Goal: Information Seeking & Learning: Learn about a topic

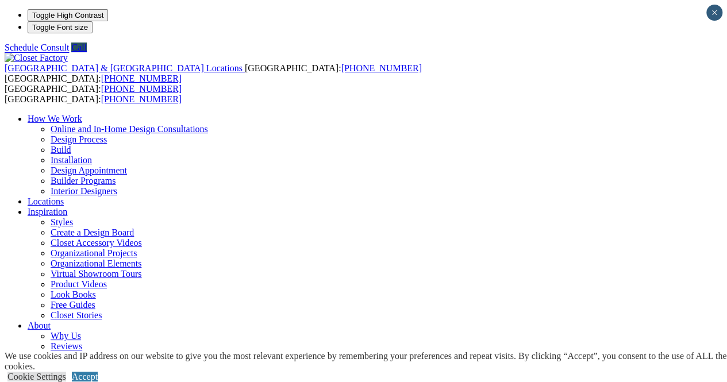
click at [98, 372] on link "Accept" at bounding box center [85, 377] width 26 height 10
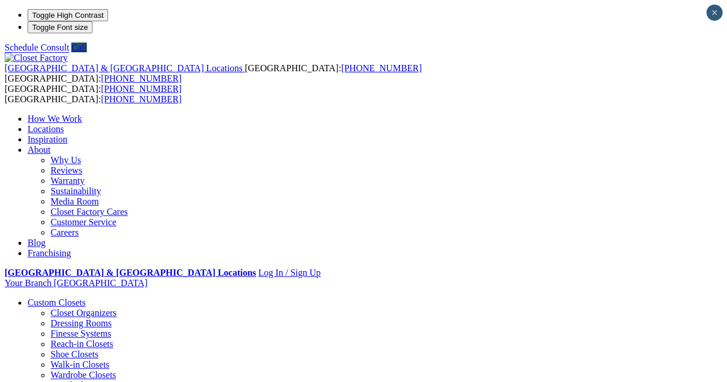
click at [58, 308] on link "Closet Organizers" at bounding box center [84, 313] width 66 height 10
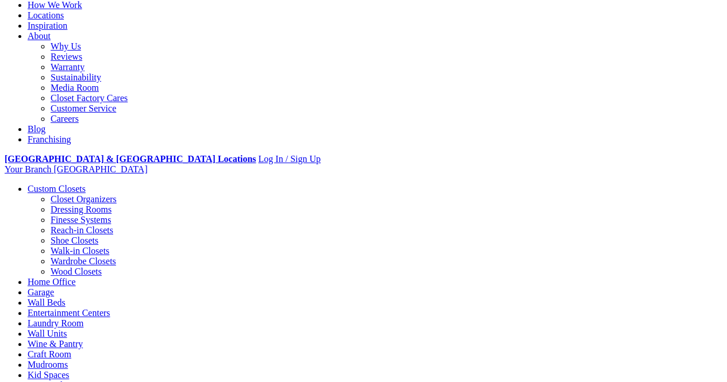
scroll to position [115, 0]
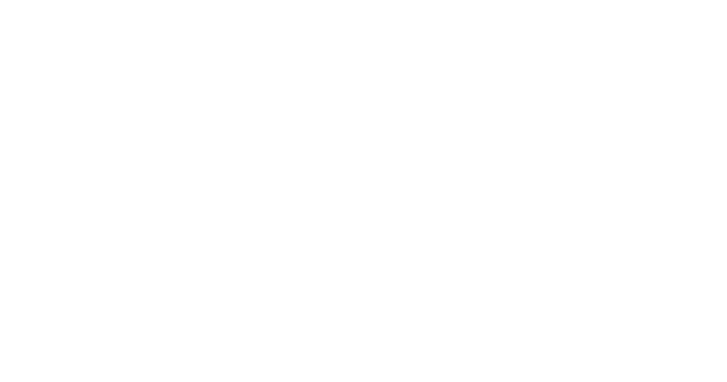
scroll to position [2300, 0]
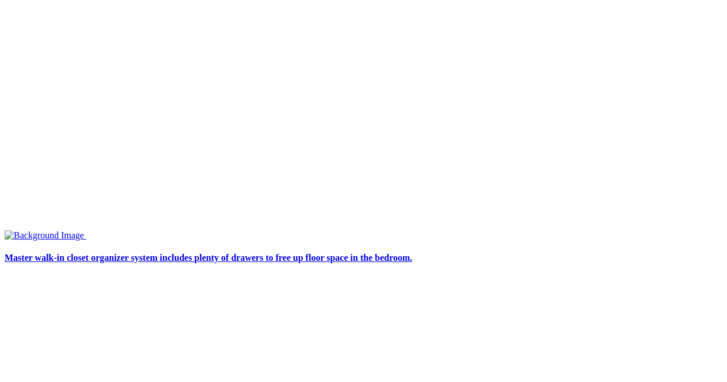
scroll to position [3152, 0]
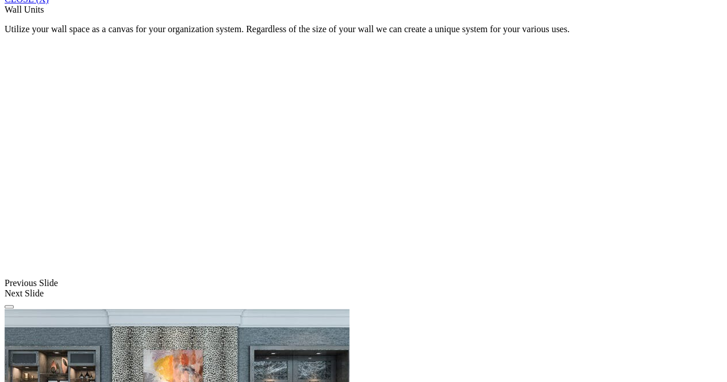
scroll to position [805, 0]
